Goal: Information Seeking & Learning: Learn about a topic

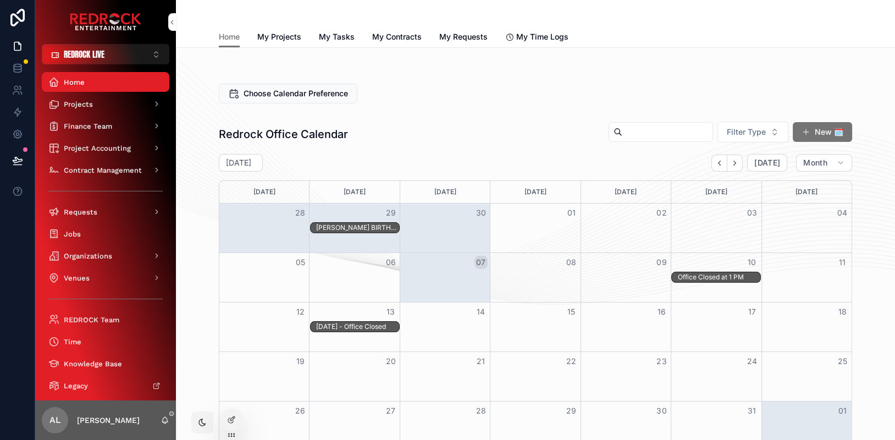
scroll to position [90, 0]
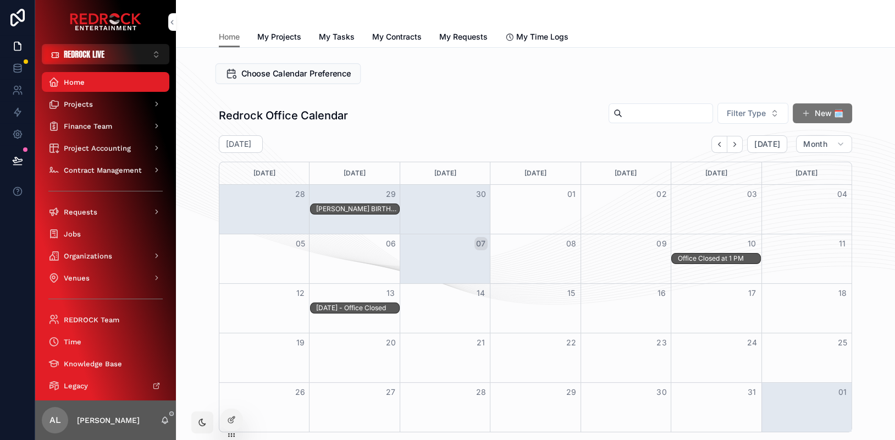
click at [305, 70] on span "Choose Calendar Preference" at bounding box center [296, 74] width 110 height 12
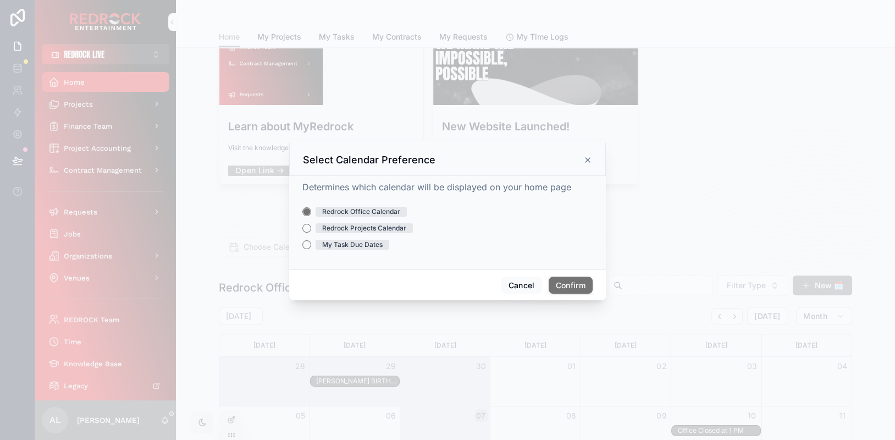
click at [381, 231] on div "Redrock Projects Calendar" at bounding box center [364, 228] width 84 height 10
click at [311, 231] on button "Redrock Projects Calendar" at bounding box center [306, 228] width 9 height 9
click at [573, 284] on button "Confirm" at bounding box center [571, 285] width 44 height 18
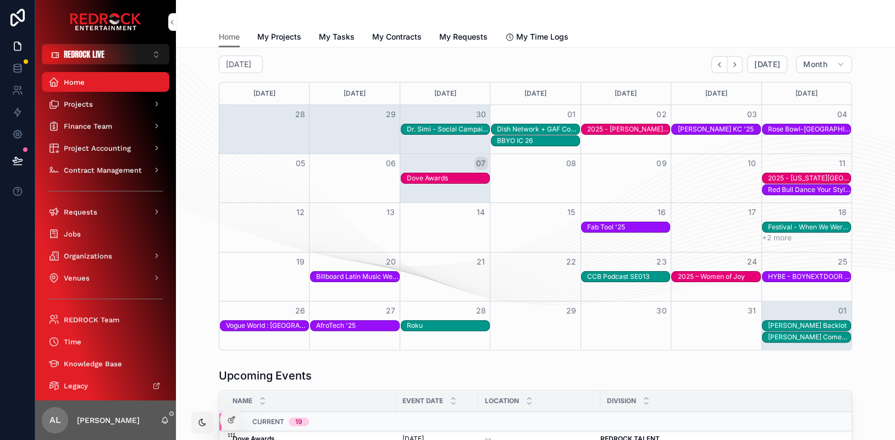
scroll to position [344, 0]
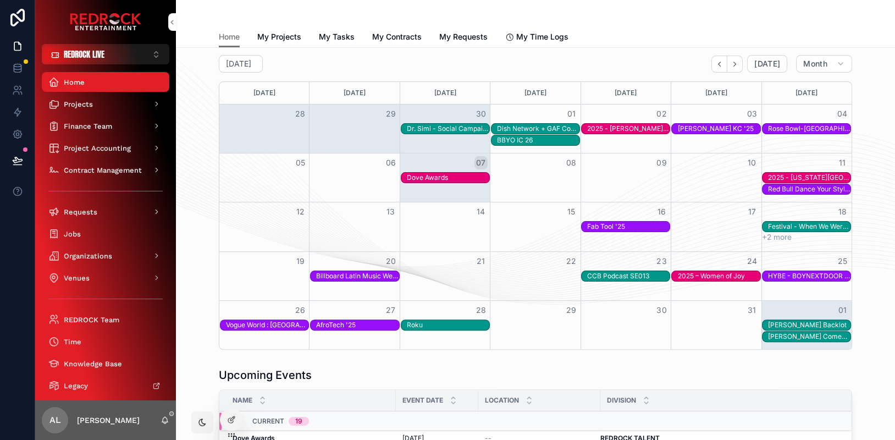
click at [779, 236] on button "+2 more" at bounding box center [777, 237] width 30 height 9
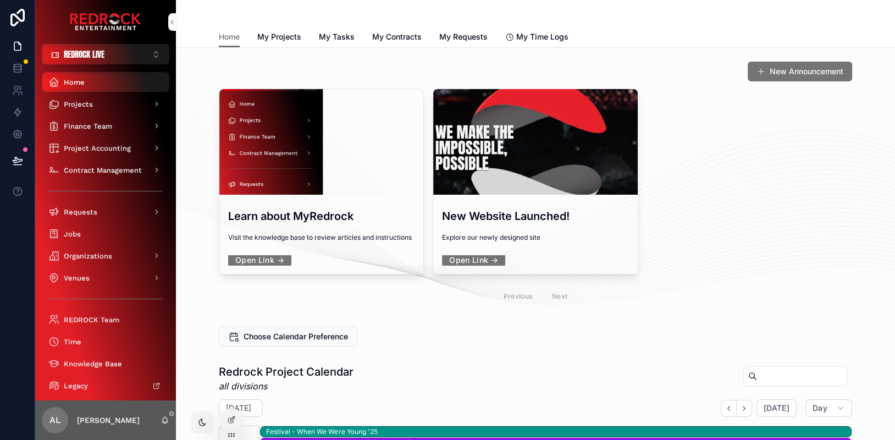
click at [84, 80] on span "Home" at bounding box center [74, 82] width 21 height 9
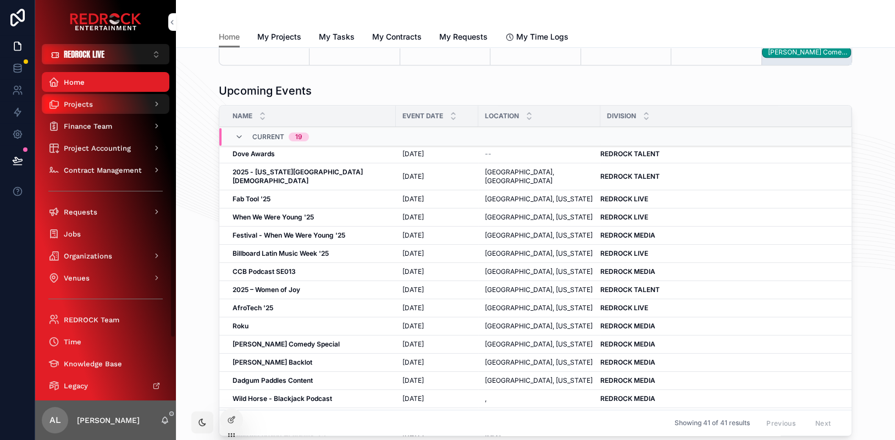
click at [117, 110] on div "Projects" at bounding box center [105, 104] width 114 height 18
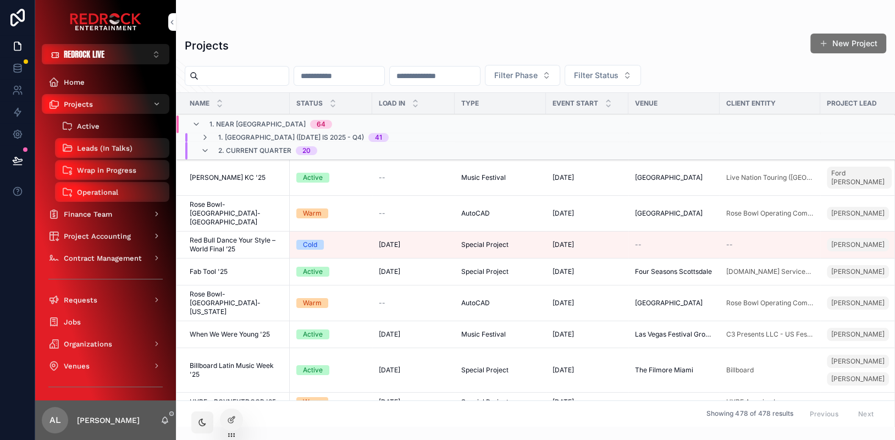
click at [100, 121] on div "Active" at bounding box center [112, 126] width 101 height 18
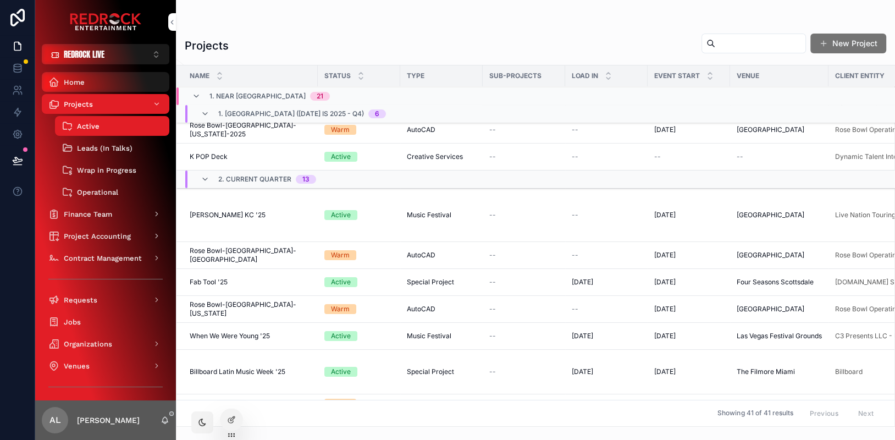
scroll to position [133, 0]
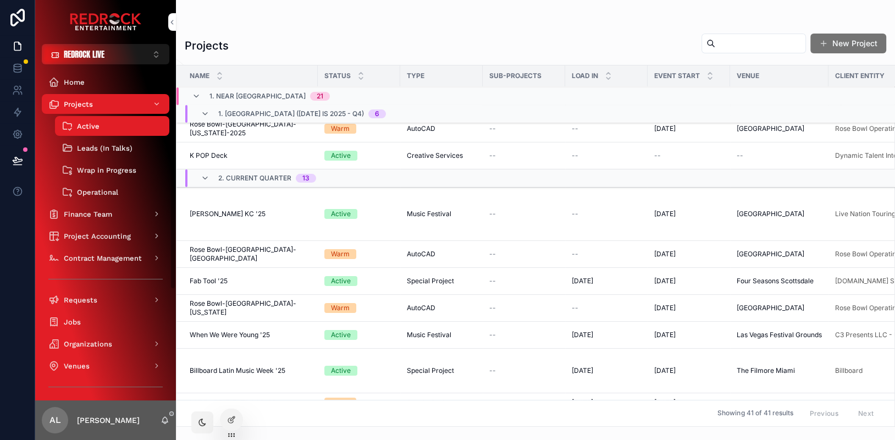
click at [124, 53] on button "REDROCK LIVE ⌥ 1" at bounding box center [106, 54] width 128 height 20
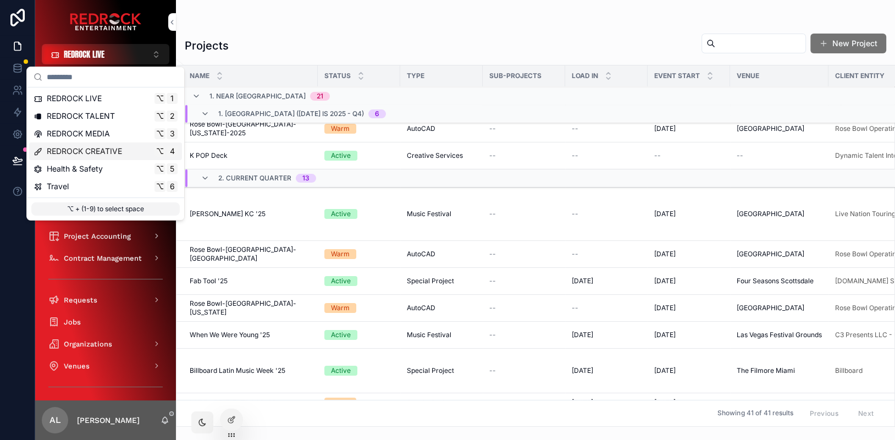
click at [103, 154] on span "REDROCK CREATIVE" at bounding box center [84, 151] width 75 height 11
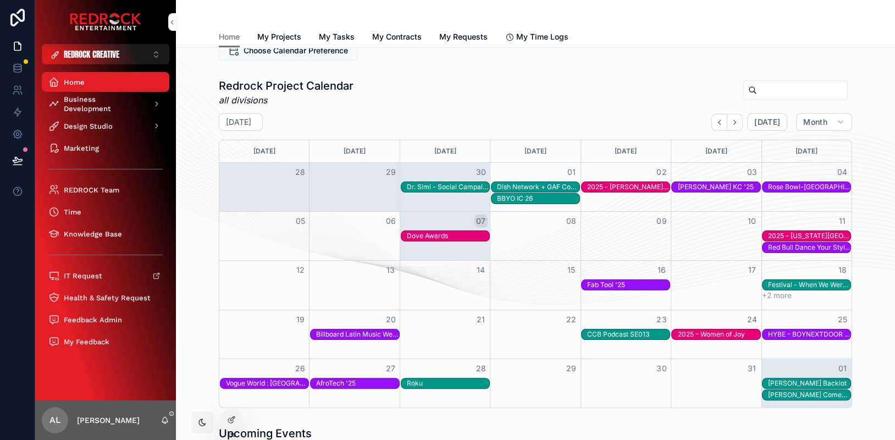
scroll to position [287, 0]
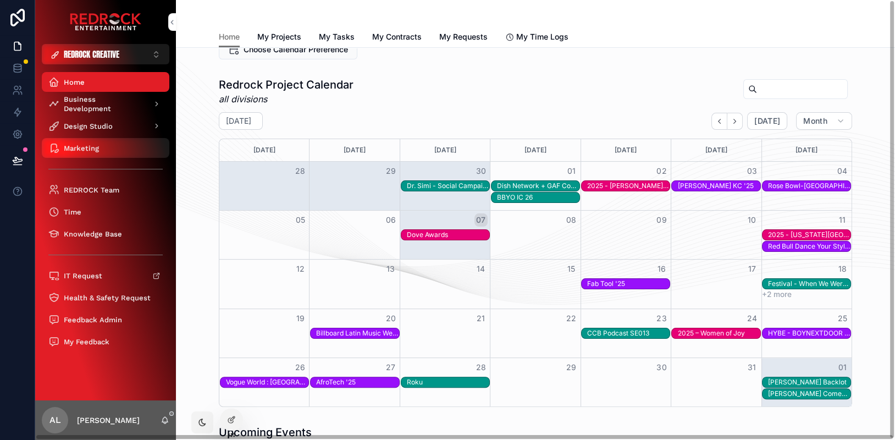
click at [98, 153] on div "Marketing" at bounding box center [105, 148] width 114 height 18
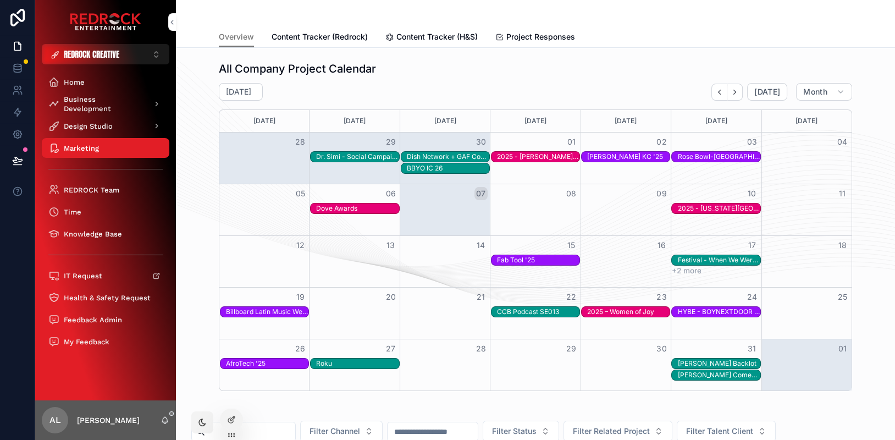
click at [338, 36] on span "Content Tracker (Redrock)" at bounding box center [320, 36] width 96 height 11
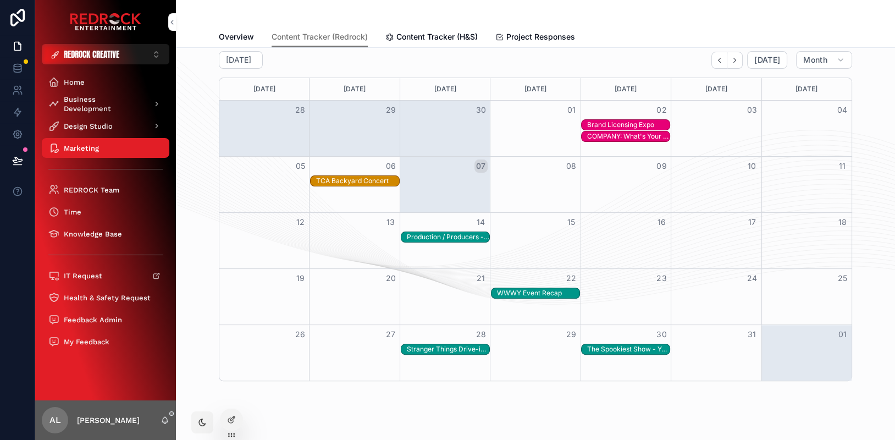
scroll to position [385, 0]
click at [739, 58] on icon "Next" at bounding box center [734, 60] width 8 height 8
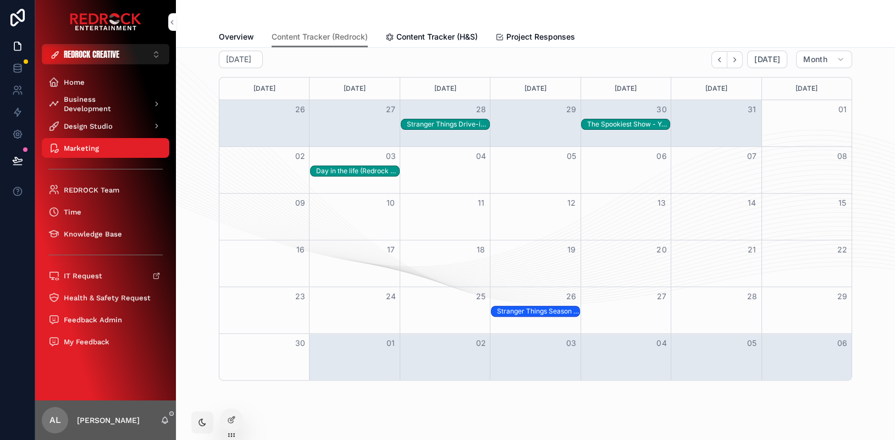
click at [718, 56] on icon "Back" at bounding box center [719, 60] width 8 height 8
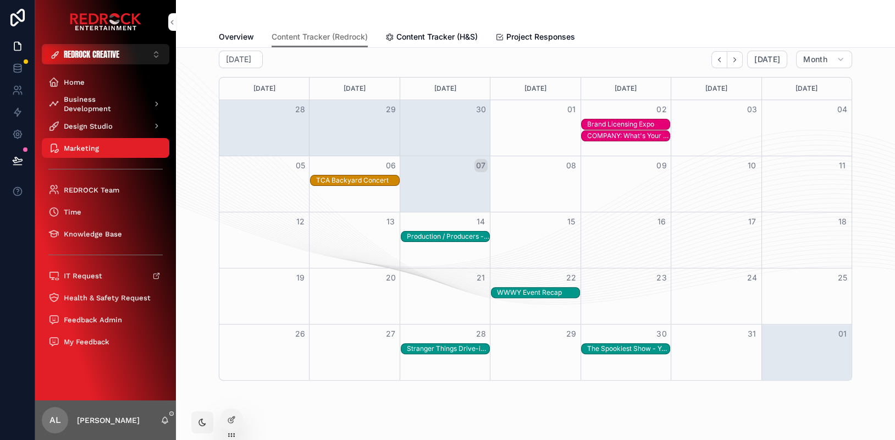
click at [612, 123] on div "Brand Licensing Expo" at bounding box center [628, 124] width 82 height 9
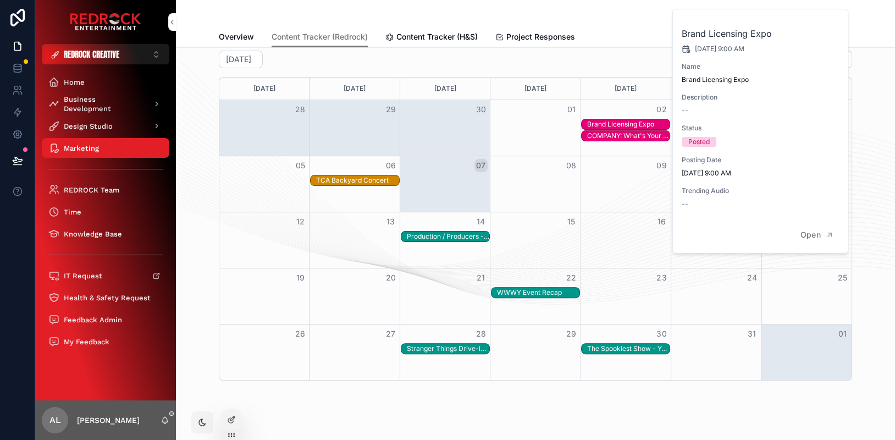
click at [613, 135] on div "COMPANY: What's Your Job?" at bounding box center [628, 135] width 82 height 9
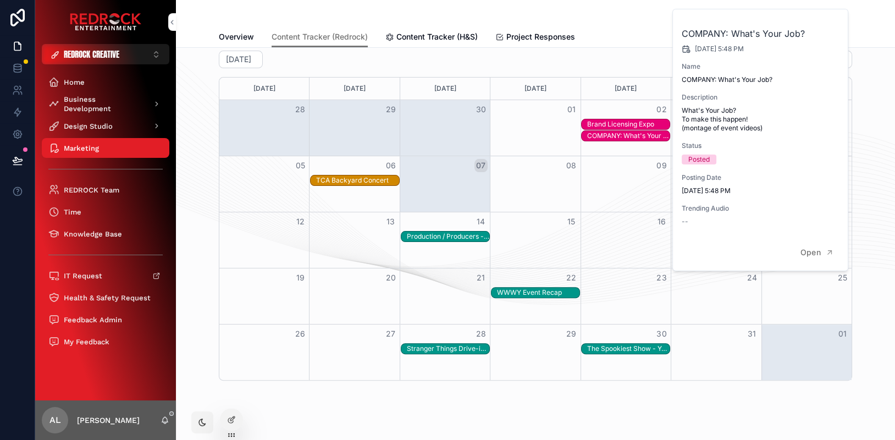
click at [341, 181] on div "TCA Backyard Concert" at bounding box center [357, 180] width 82 height 9
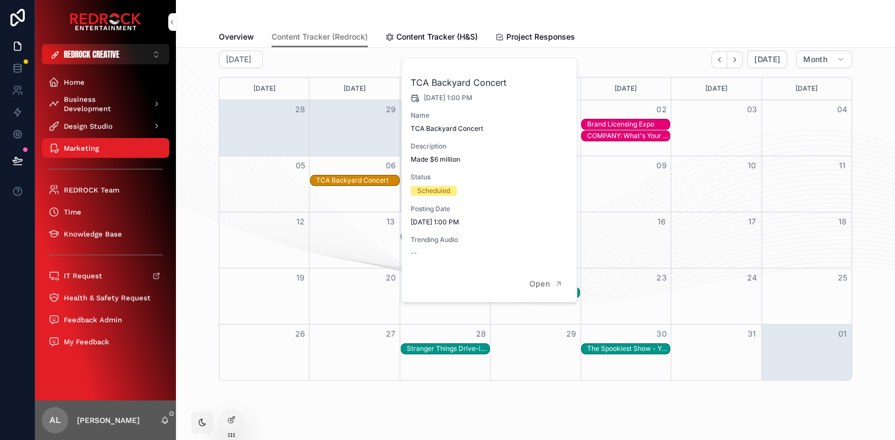
click at [337, 201] on div "Month View" at bounding box center [354, 184] width 90 height 56
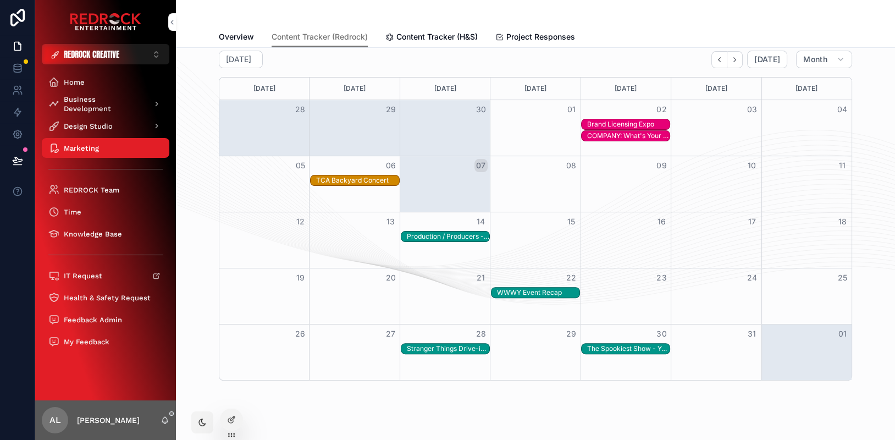
click at [430, 233] on div "Production / Producers - [PERSON_NAME] Birthday" at bounding box center [448, 236] width 82 height 9
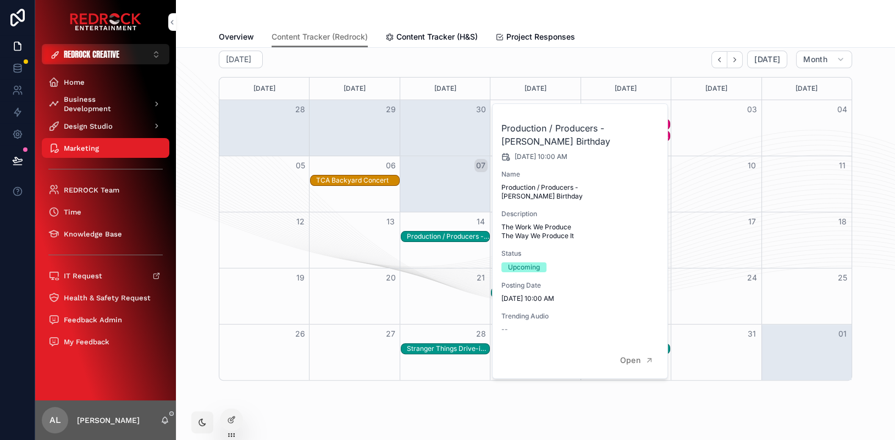
click at [427, 246] on div "Month View" at bounding box center [445, 240] width 90 height 56
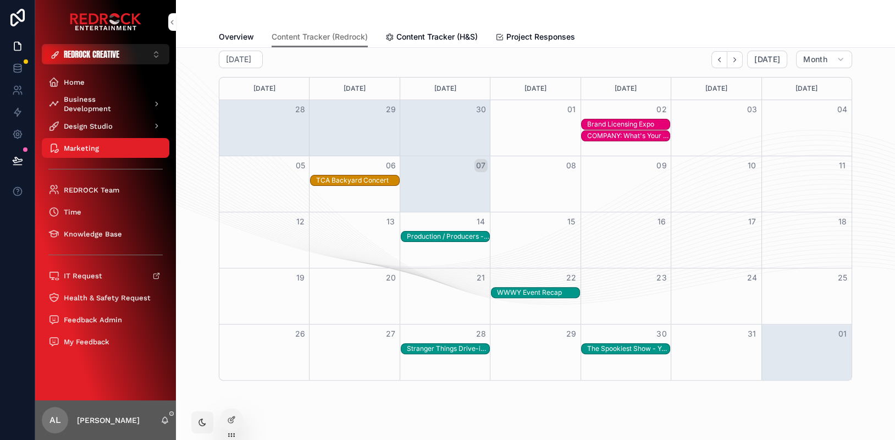
click at [513, 290] on div "WWWY Event Recap" at bounding box center [538, 292] width 82 height 9
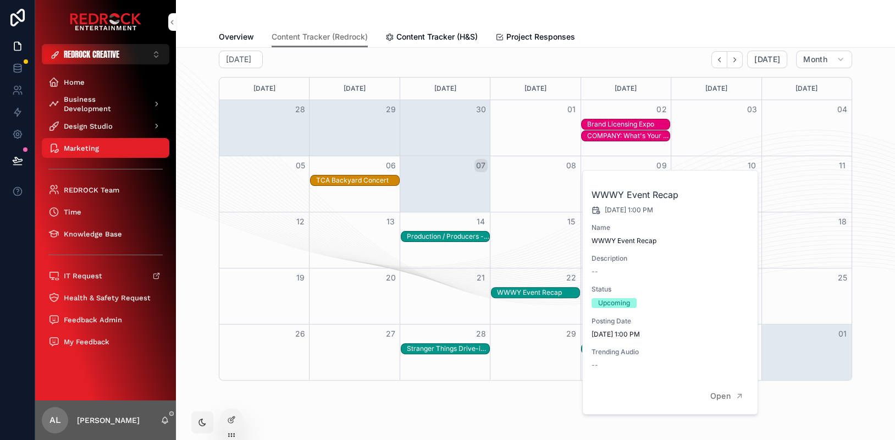
click at [803, 95] on div "[DATE]" at bounding box center [806, 89] width 86 height 22
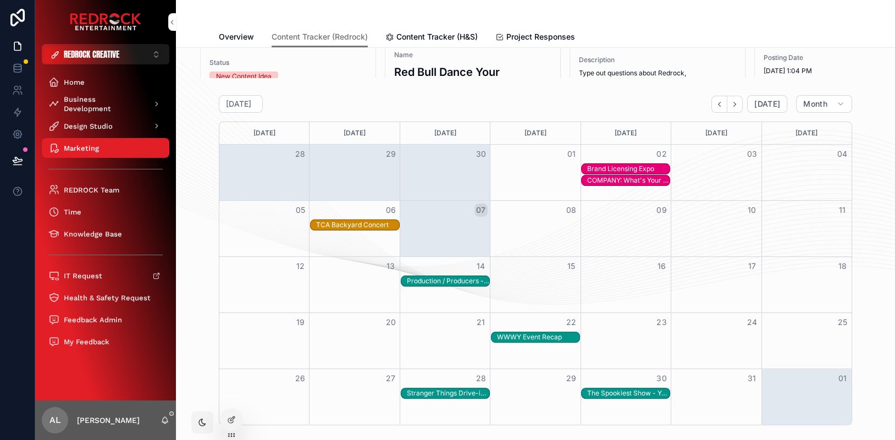
scroll to position [342, 0]
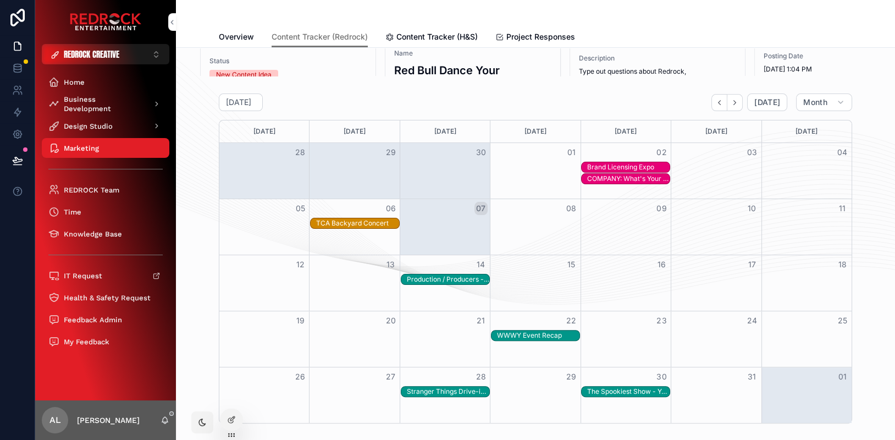
click at [610, 388] on div "The Spookiest Show - Young Storytellers" at bounding box center [628, 391] width 82 height 9
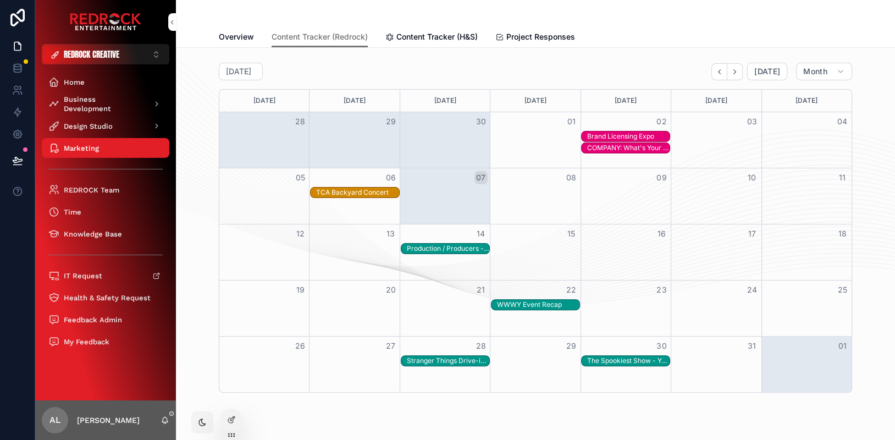
scroll to position [354, 0]
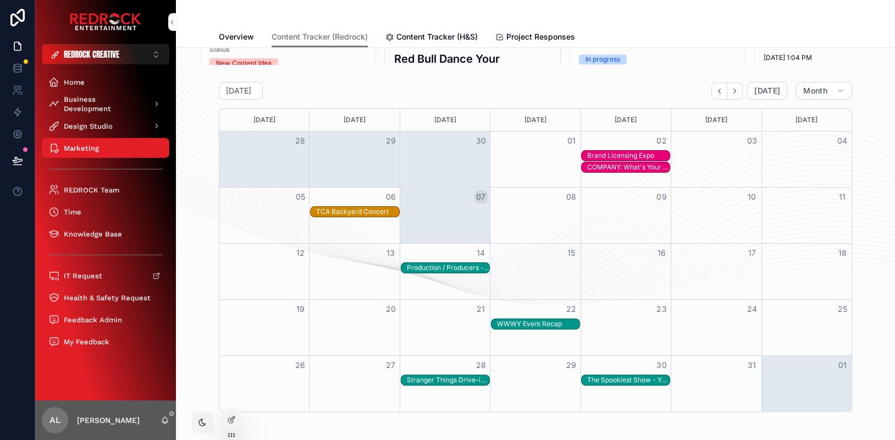
click at [735, 85] on button "Next" at bounding box center [734, 90] width 15 height 17
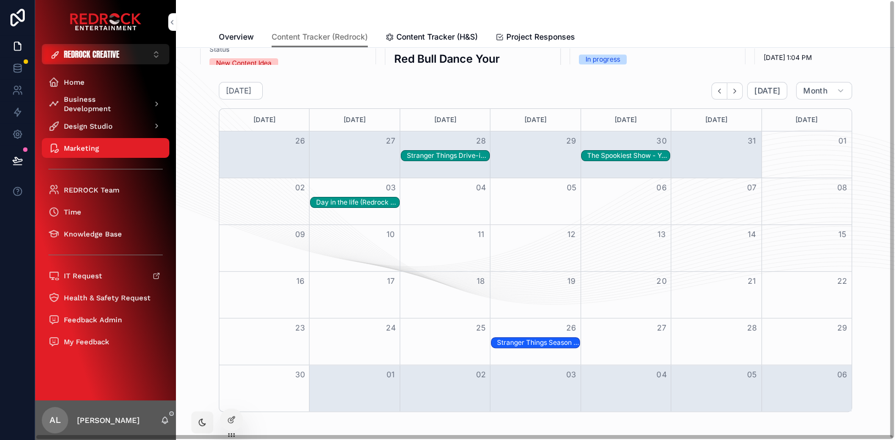
click at [529, 338] on div "Stranger Things Season 5 Release" at bounding box center [538, 342] width 82 height 9
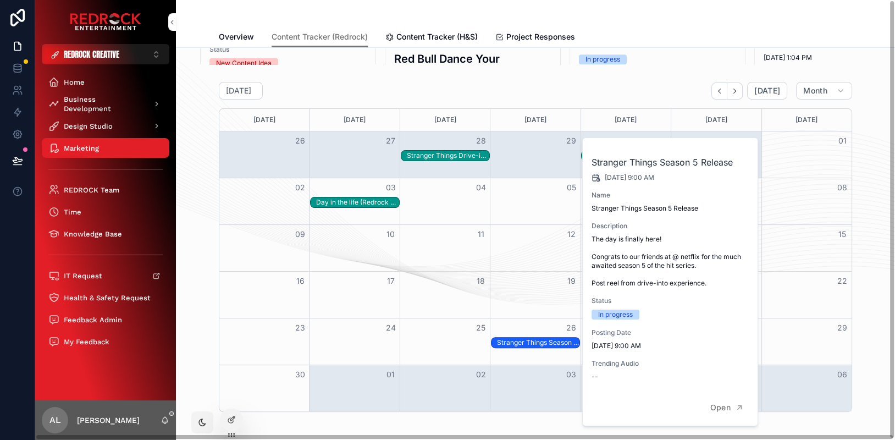
click at [879, 289] on div "[DATE] [DATE] Month [DATE] [DATE] [DATE] [DATE] [DATE] [DATE] [DATE] 26 27 28 2…" at bounding box center [535, 247] width 701 height 339
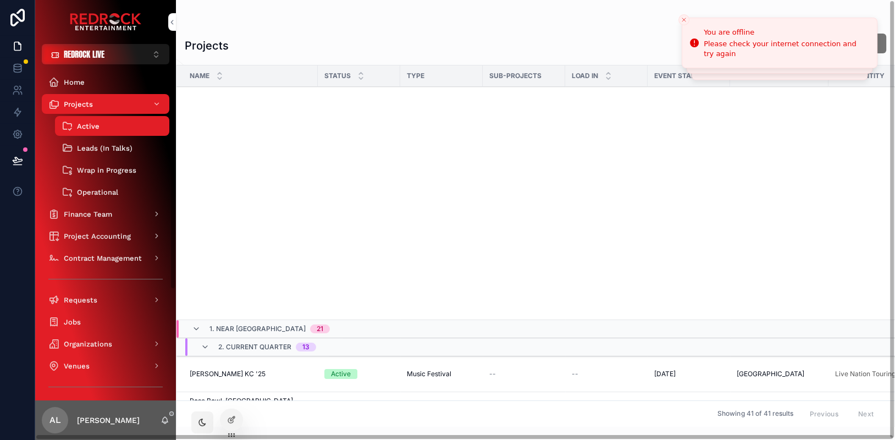
scroll to position [540, 0]
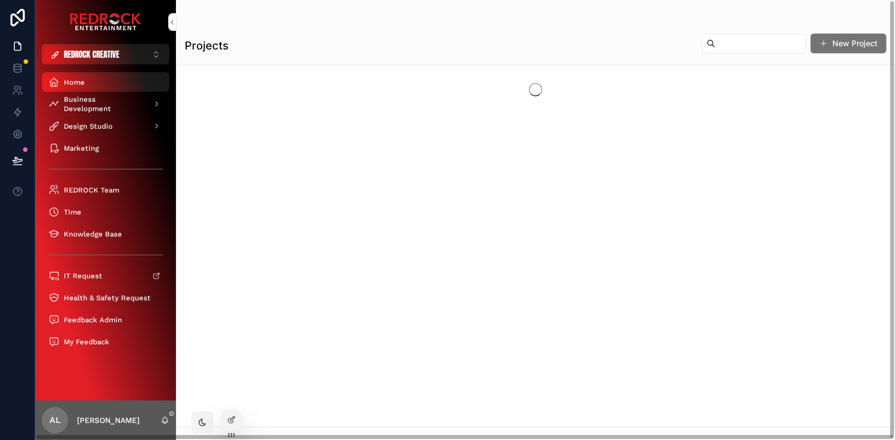
click at [65, 79] on span "Home" at bounding box center [74, 82] width 21 height 9
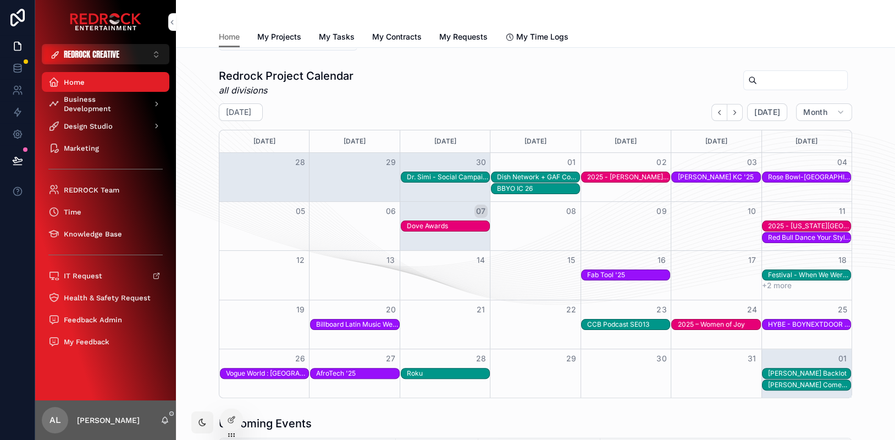
scroll to position [300, 0]
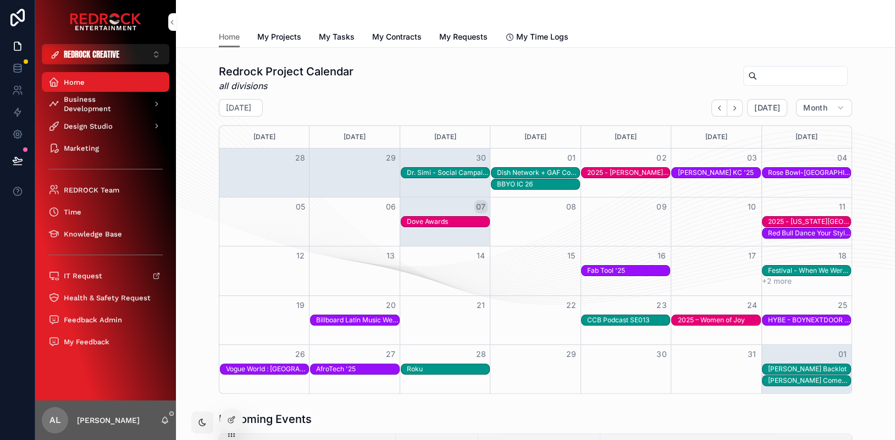
click at [227, 415] on icon at bounding box center [231, 419] width 9 height 9
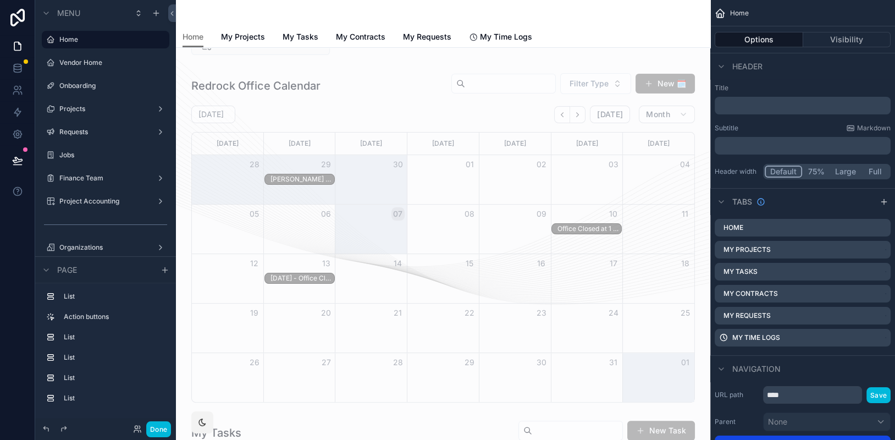
click at [409, 112] on div "scrollable content" at bounding box center [443, 237] width 517 height 339
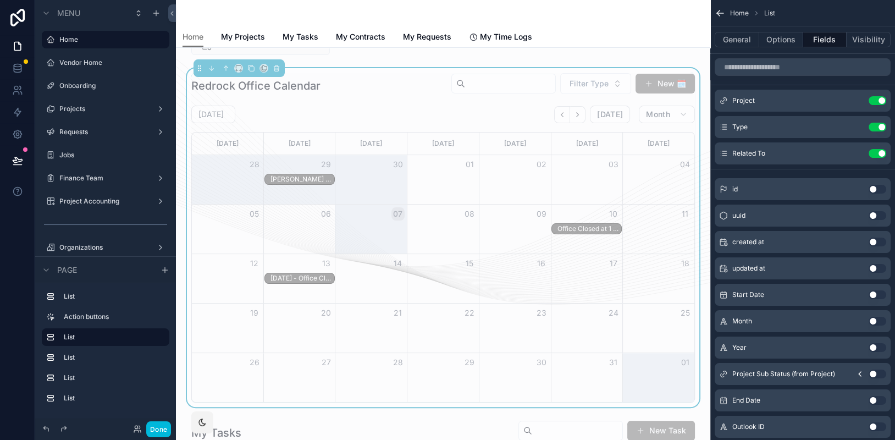
click at [773, 43] on button "Options" at bounding box center [781, 39] width 44 height 15
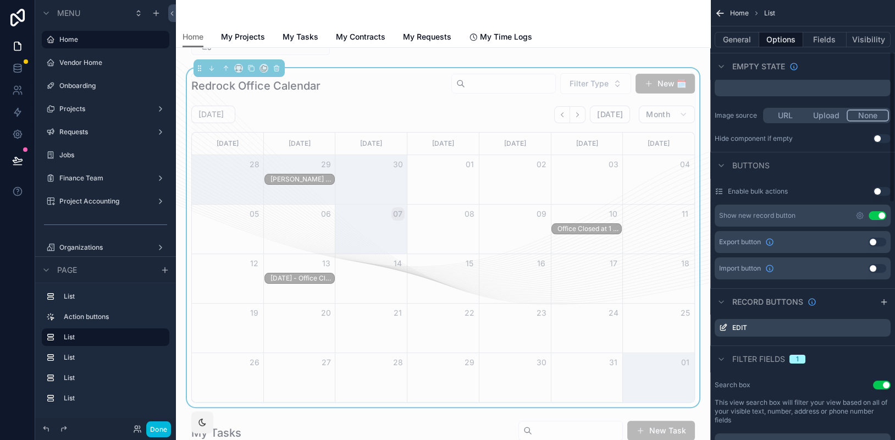
scroll to position [114, 0]
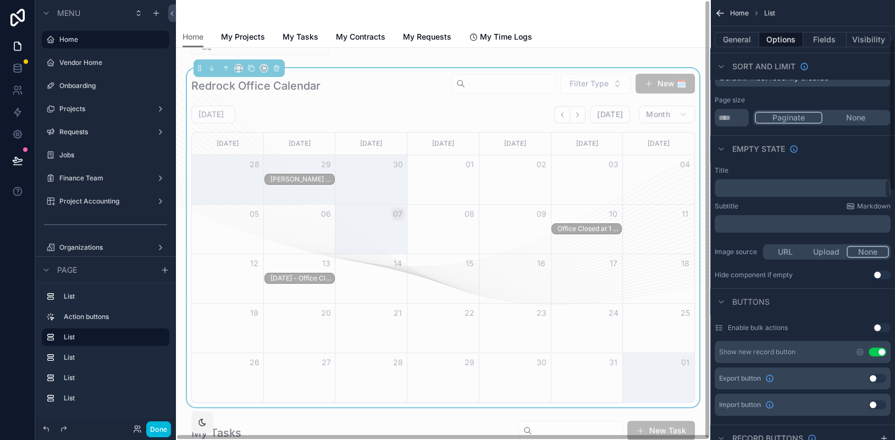
click at [608, 185] on div "Month View" at bounding box center [587, 179] width 72 height 49
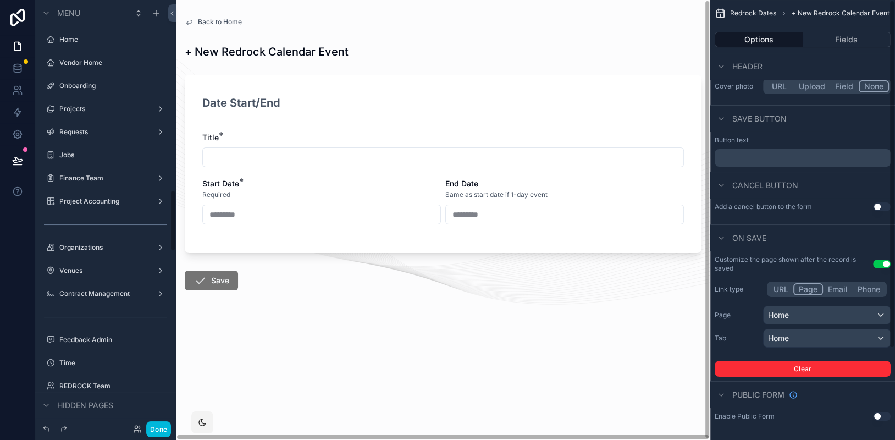
scroll to position [1313, 0]
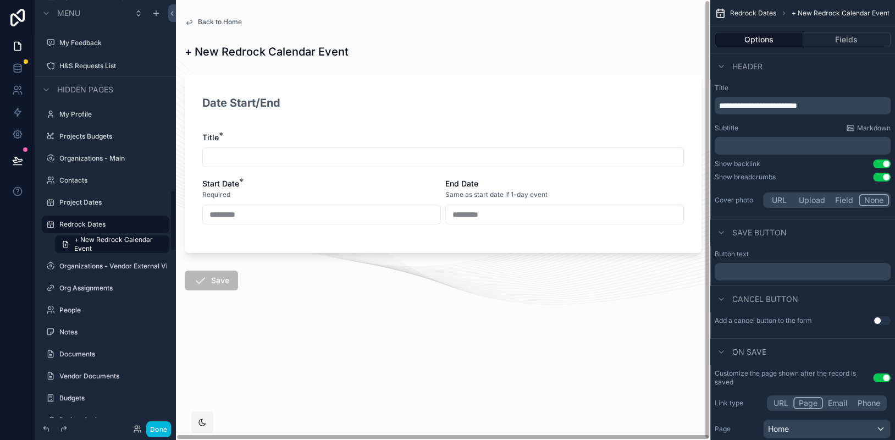
click at [158, 430] on button "Done" at bounding box center [158, 429] width 25 height 16
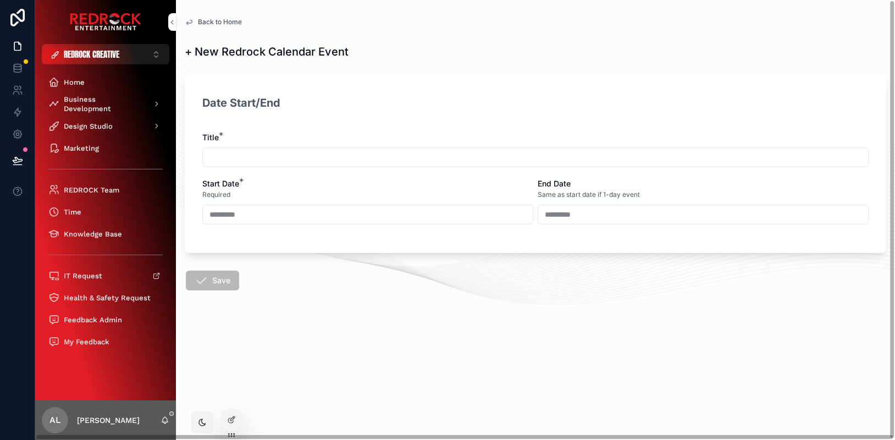
click at [93, 55] on span "REDROCK CREATIVE" at bounding box center [92, 54] width 56 height 12
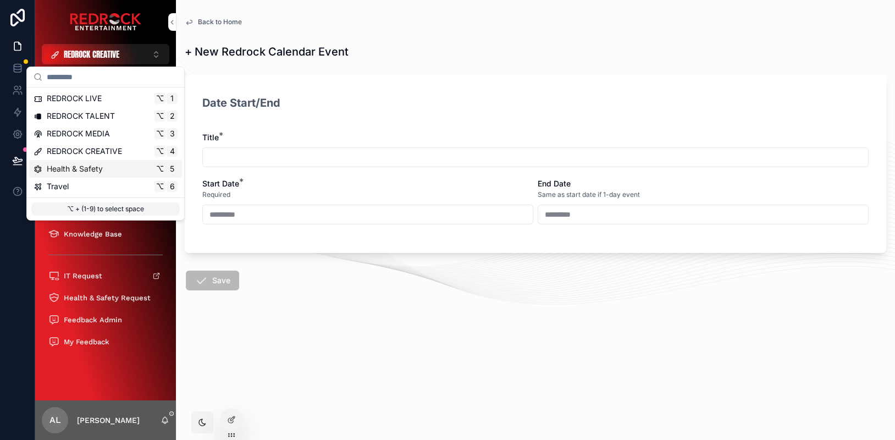
click at [104, 165] on div "Health & Safety ⌥ 5" at bounding box center [106, 168] width 144 height 11
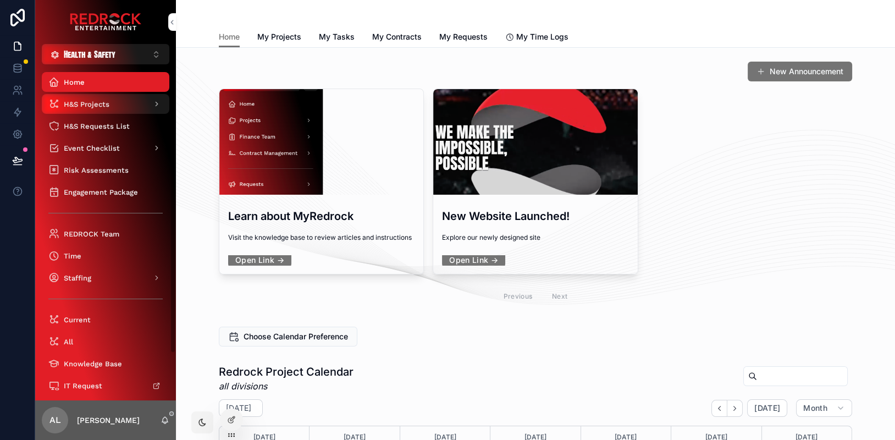
click at [133, 101] on div "H&S Projects" at bounding box center [105, 104] width 114 height 18
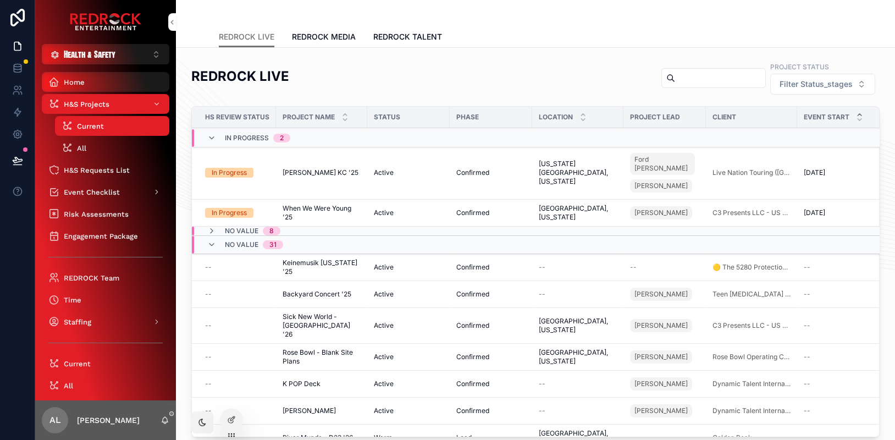
click at [115, 83] on div "Home" at bounding box center [105, 82] width 114 height 18
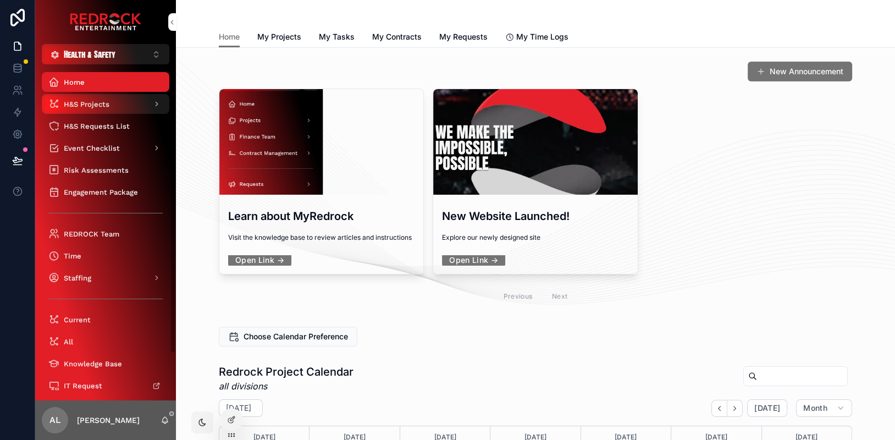
click at [123, 100] on div "H&S Projects" at bounding box center [105, 104] width 114 height 18
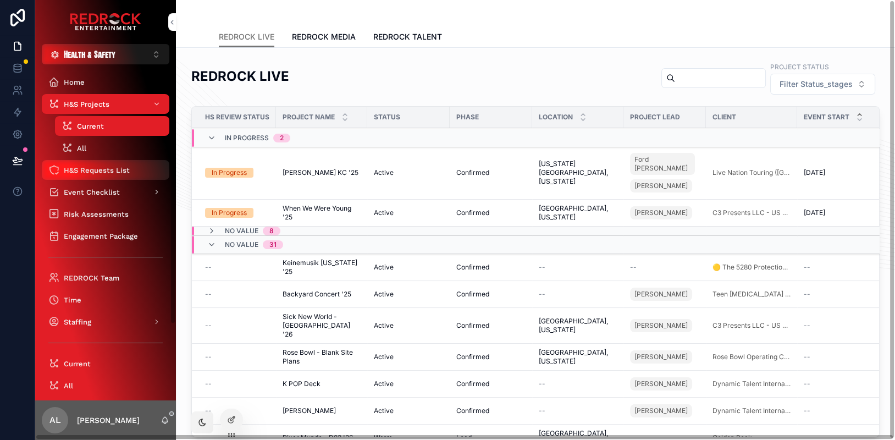
click at [106, 175] on div "H&S Requests List" at bounding box center [105, 170] width 114 height 18
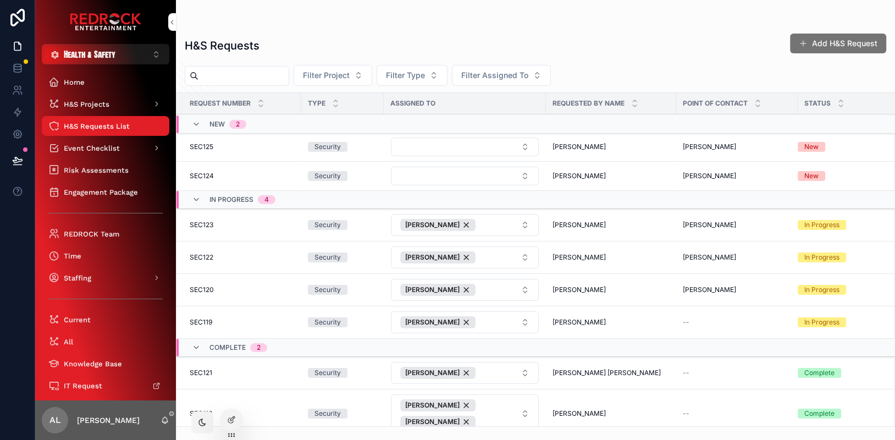
click at [226, 150] on td "SEC125 SEC125" at bounding box center [238, 146] width 125 height 29
drag, startPoint x: 208, startPoint y: 150, endPoint x: 202, endPoint y: 146, distance: 7.6
click at [208, 150] on td "SEC125 SEC125" at bounding box center [238, 146] width 125 height 29
click at [203, 145] on span "SEC125" at bounding box center [202, 146] width 24 height 9
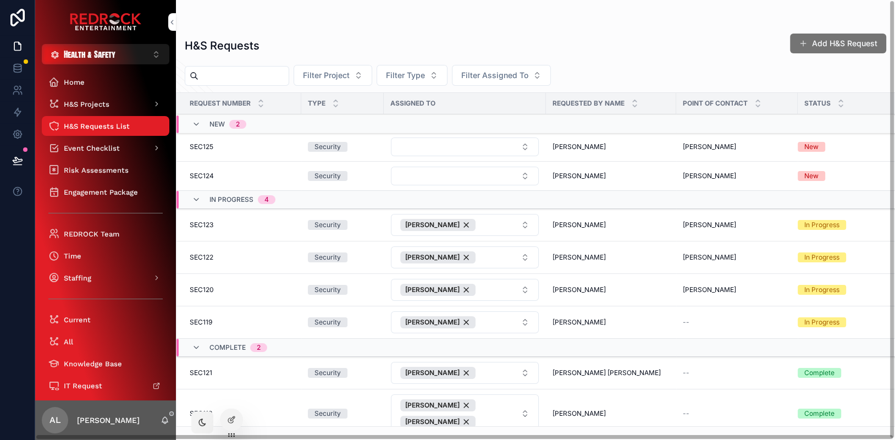
click at [205, 171] on span "SEC124" at bounding box center [202, 175] width 24 height 9
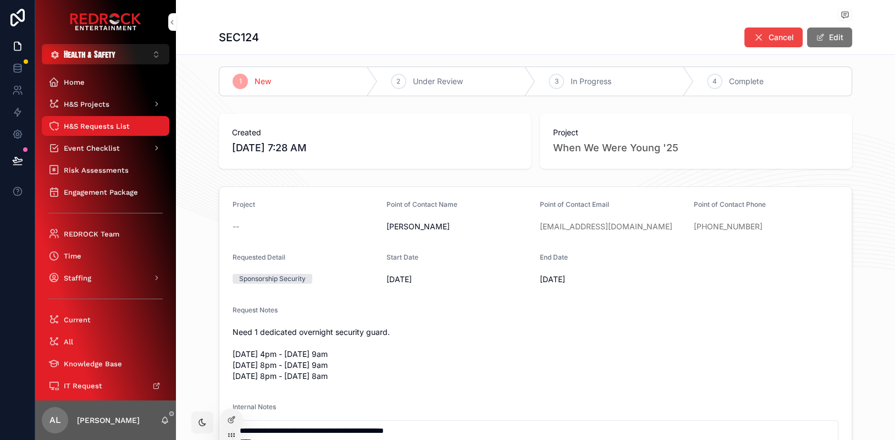
scroll to position [7, 0]
click at [119, 127] on span "H&S Requests List" at bounding box center [97, 125] width 66 height 9
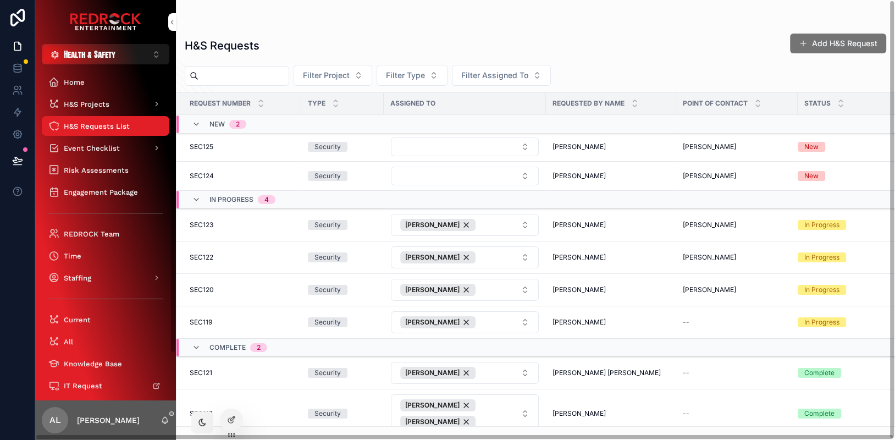
click at [228, 150] on td "SEC125 SEC125" at bounding box center [238, 146] width 125 height 29
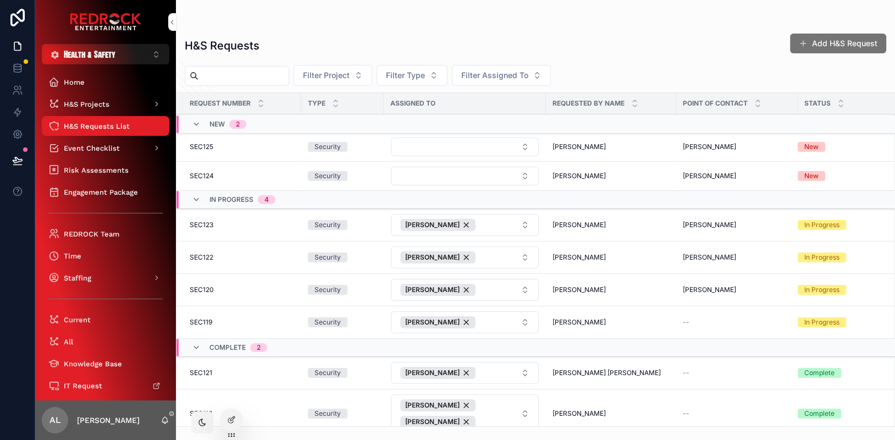
click at [197, 147] on span "SEC125" at bounding box center [202, 146] width 24 height 9
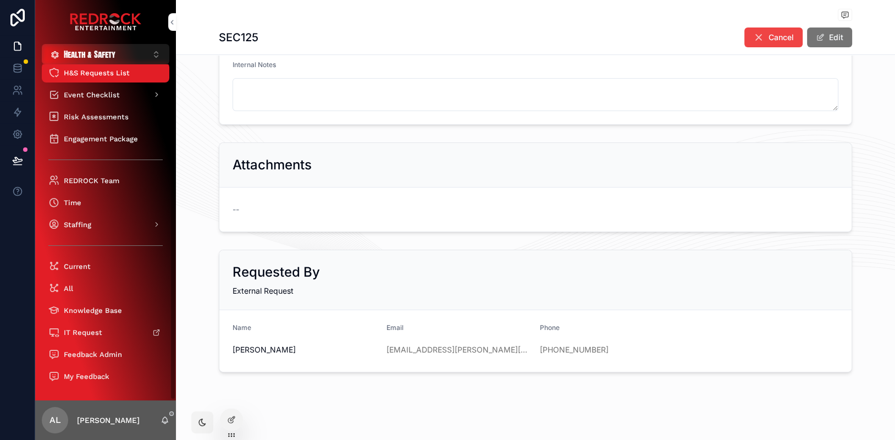
scroll to position [54, 0]
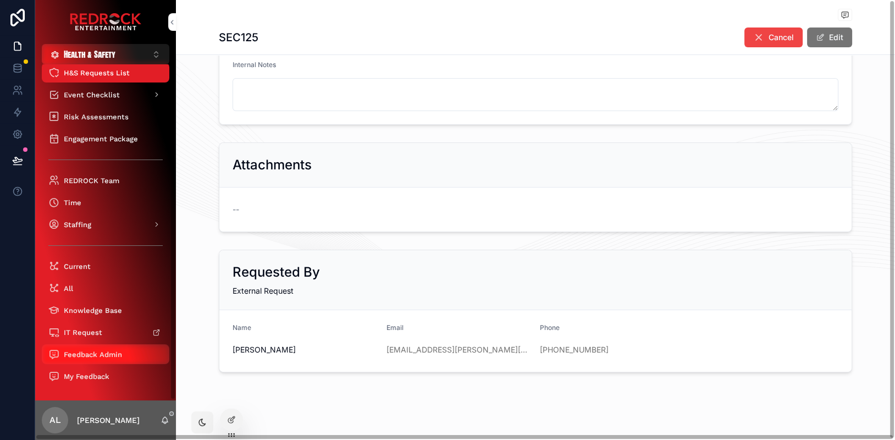
click at [99, 352] on span "Feedback Admin" at bounding box center [93, 354] width 58 height 9
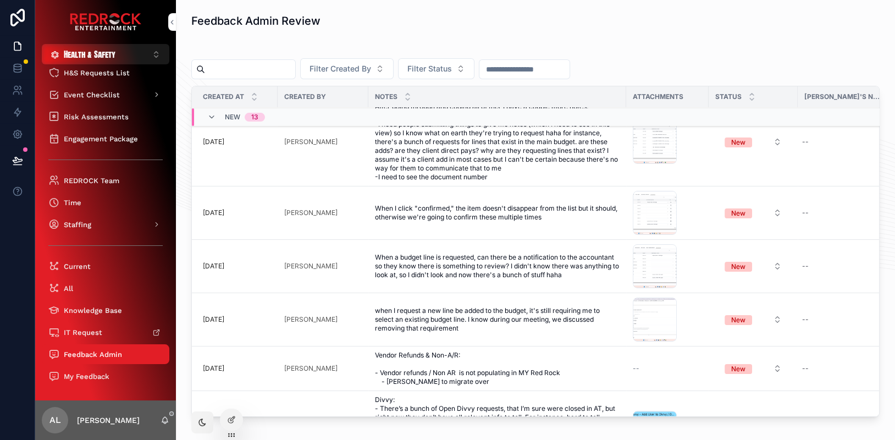
scroll to position [205, 2]
